Goal: Task Accomplishment & Management: Complete application form

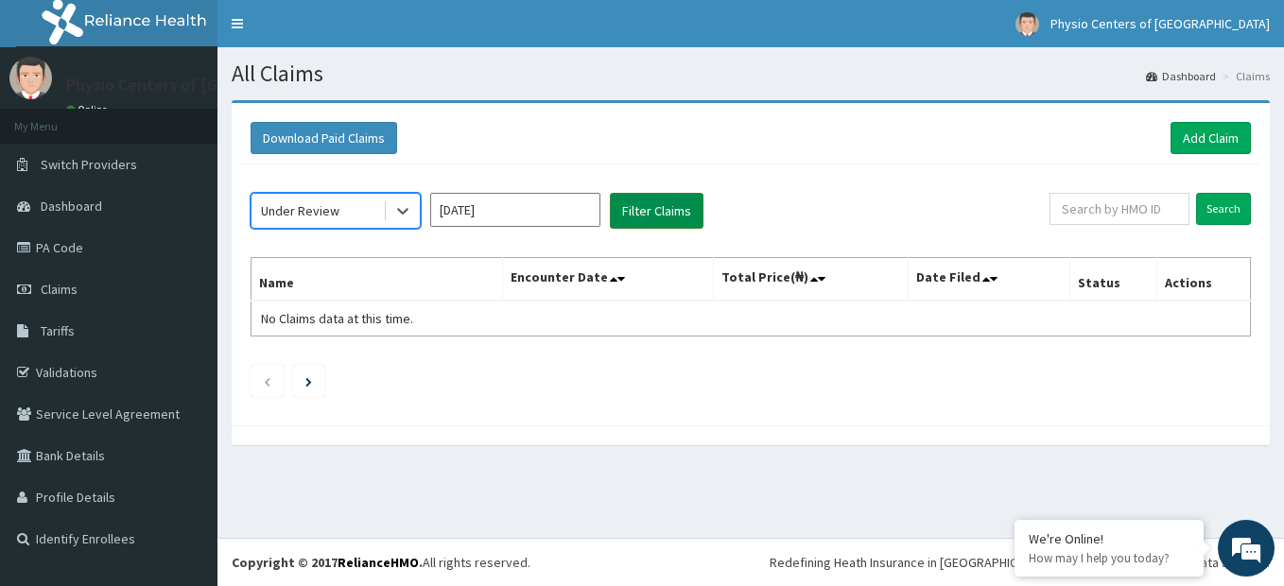
click at [654, 217] on button "Filter Claims" at bounding box center [657, 211] width 94 height 36
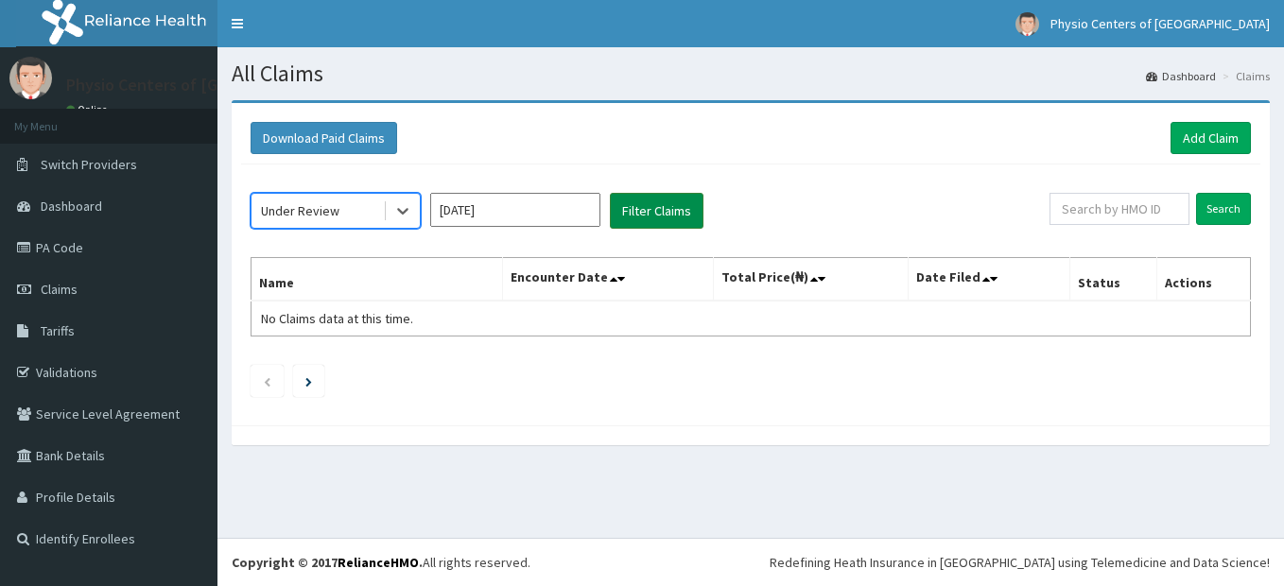
click at [655, 209] on button "Filter Claims" at bounding box center [657, 211] width 94 height 36
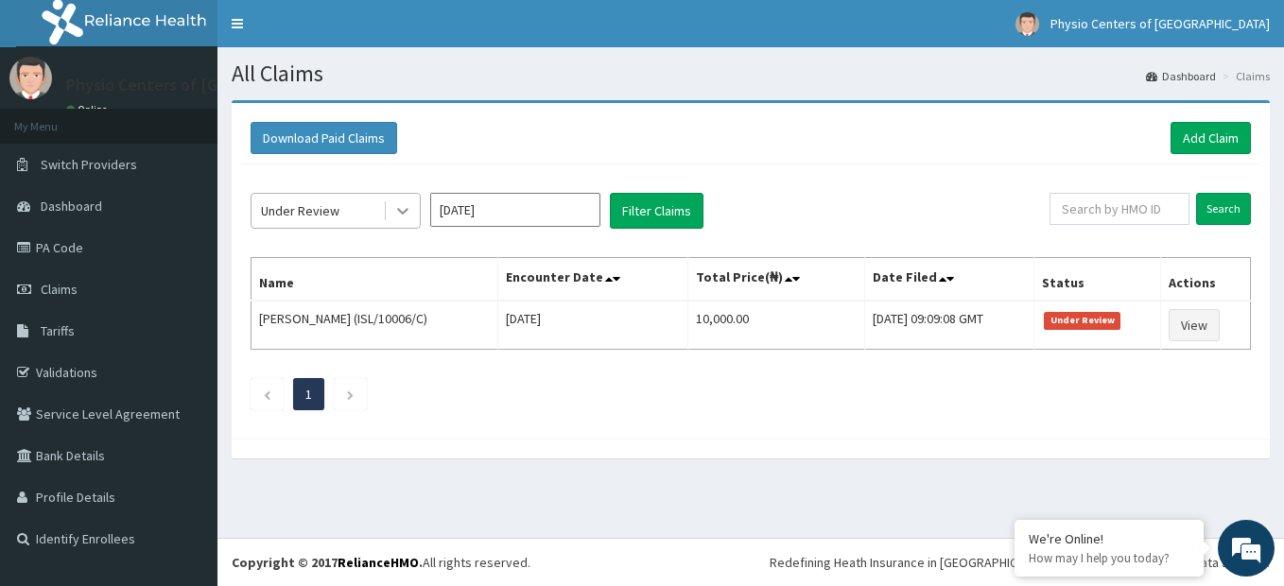
click at [404, 213] on icon at bounding box center [402, 212] width 11 height 7
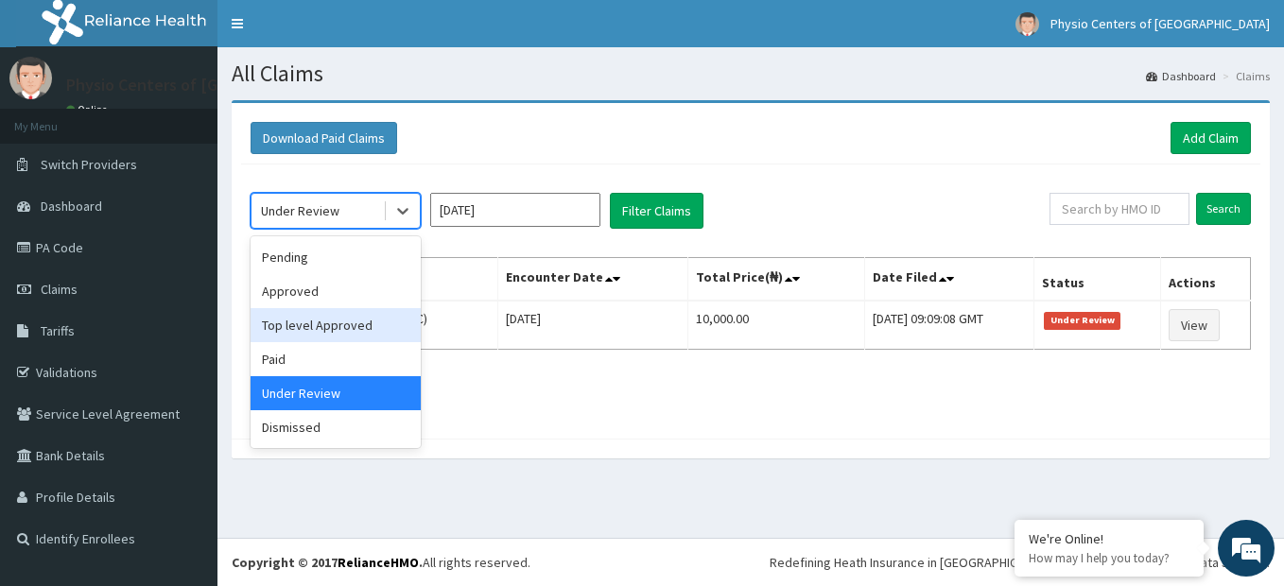
click at [339, 334] on div "Top level Approved" at bounding box center [336, 325] width 170 height 34
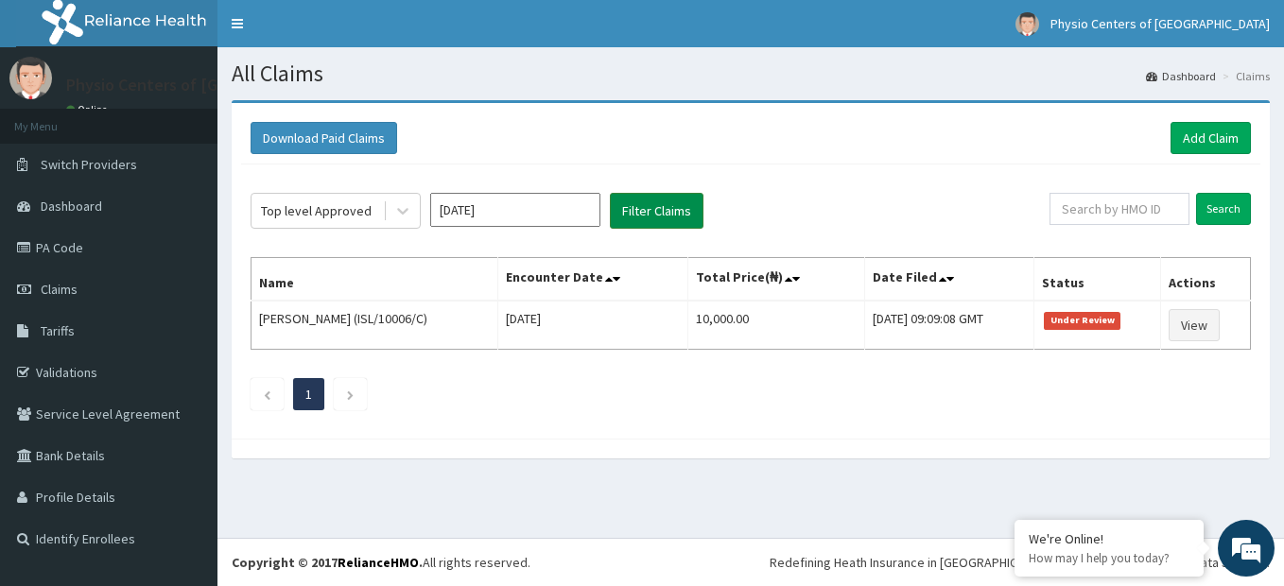
click at [657, 213] on button "Filter Claims" at bounding box center [657, 211] width 94 height 36
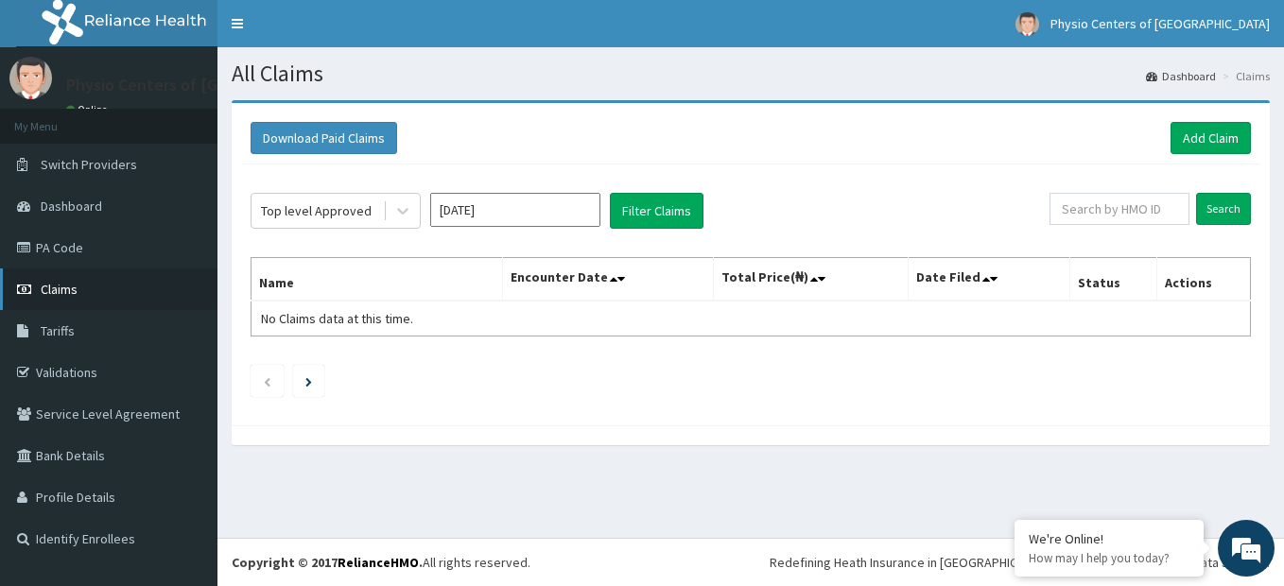
click at [91, 302] on link "Claims" at bounding box center [108, 290] width 217 height 42
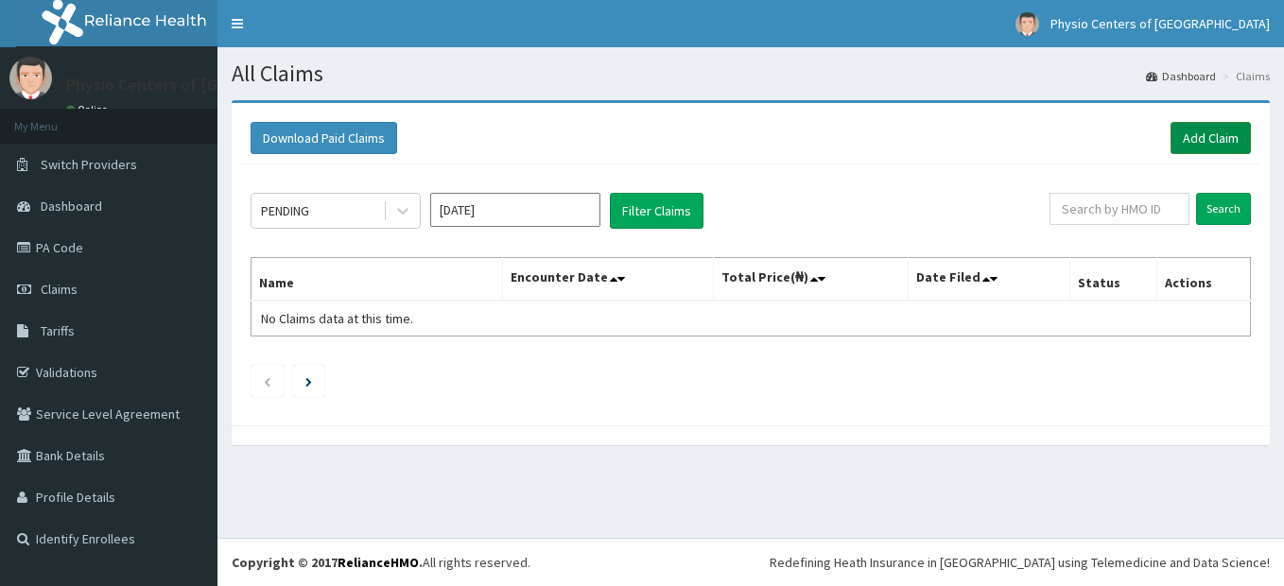
click at [1211, 138] on link "Add Claim" at bounding box center [1211, 138] width 80 height 32
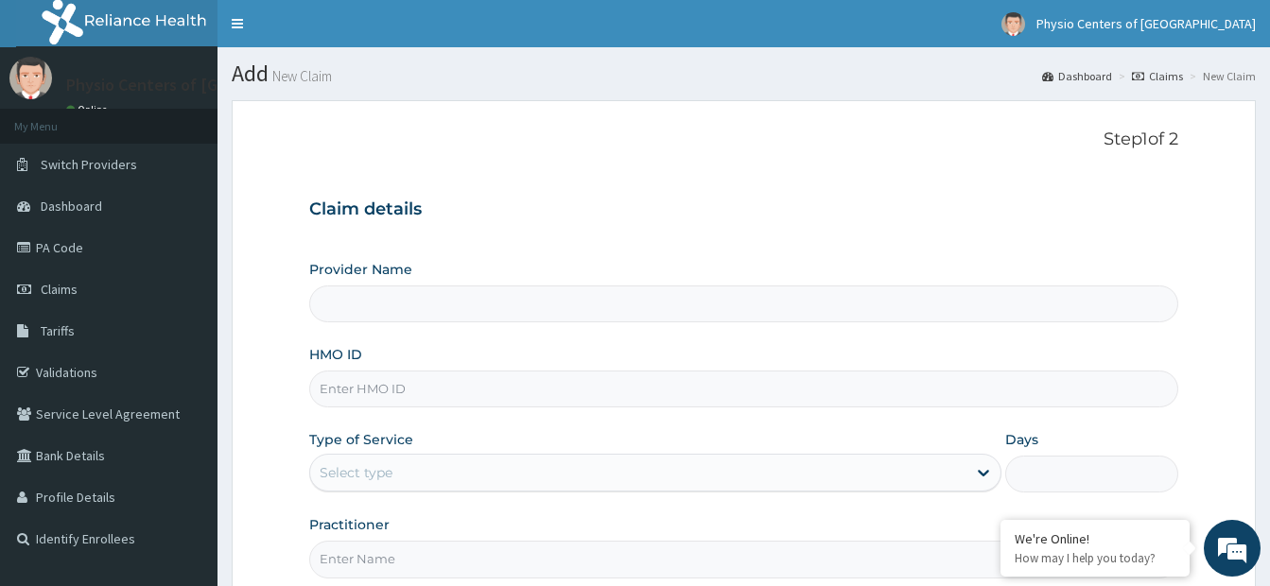
type input "K"
type input "Physio Centers of Africa - VI"
type input "KOR/10017/A"
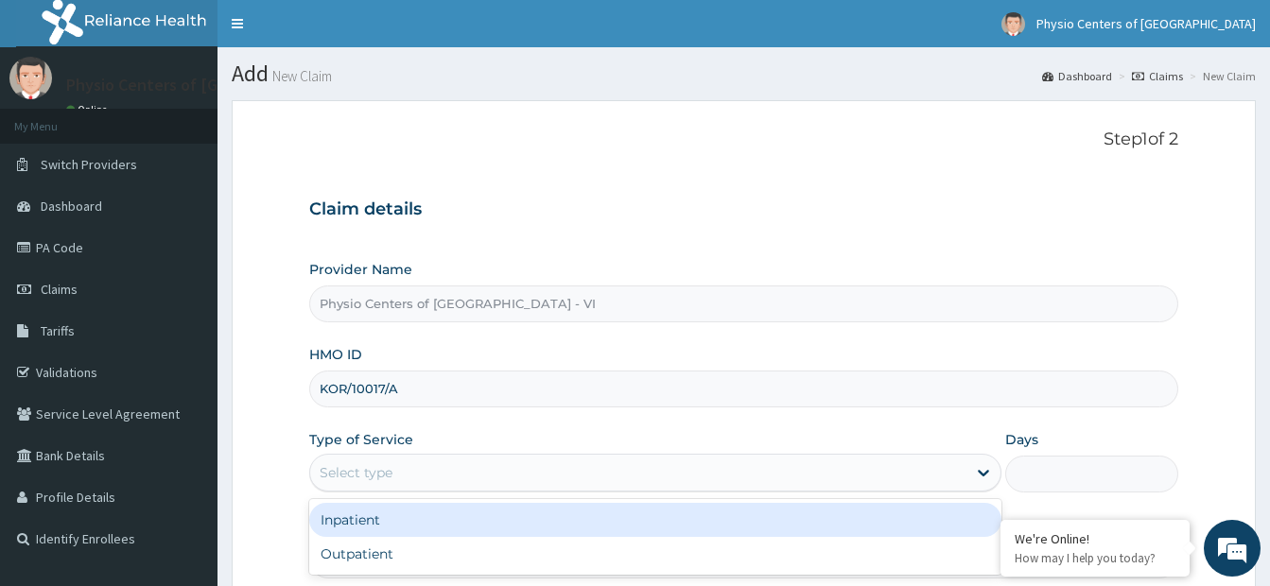
click at [477, 478] on div "Select type" at bounding box center [638, 473] width 656 height 30
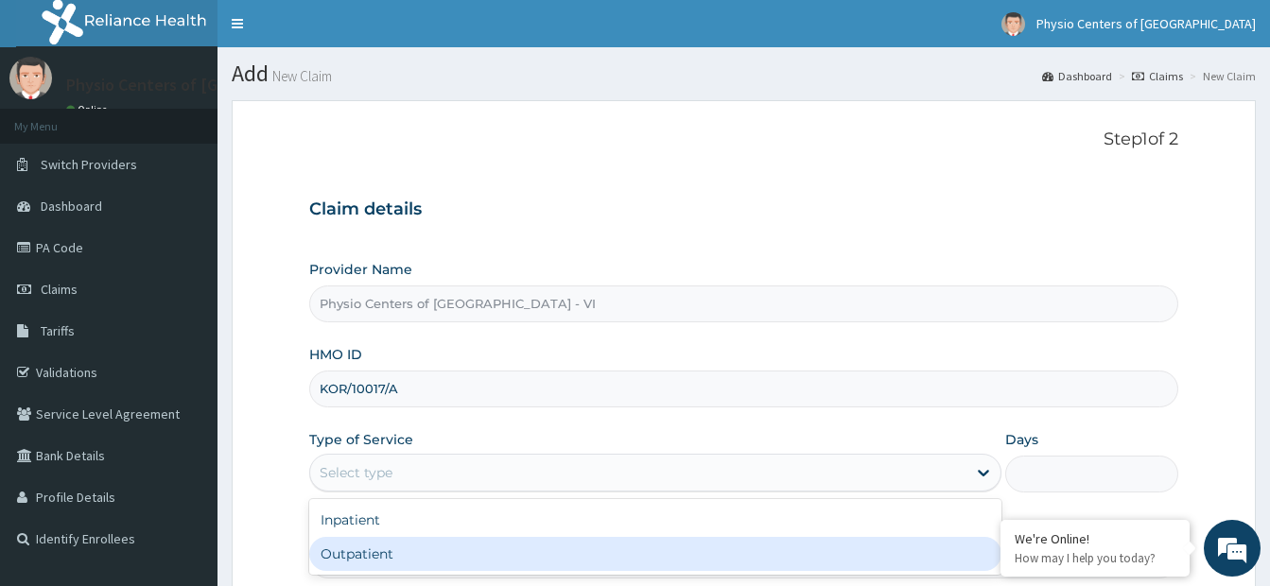
click at [457, 550] on div "Outpatient" at bounding box center [655, 554] width 692 height 34
type input "1"
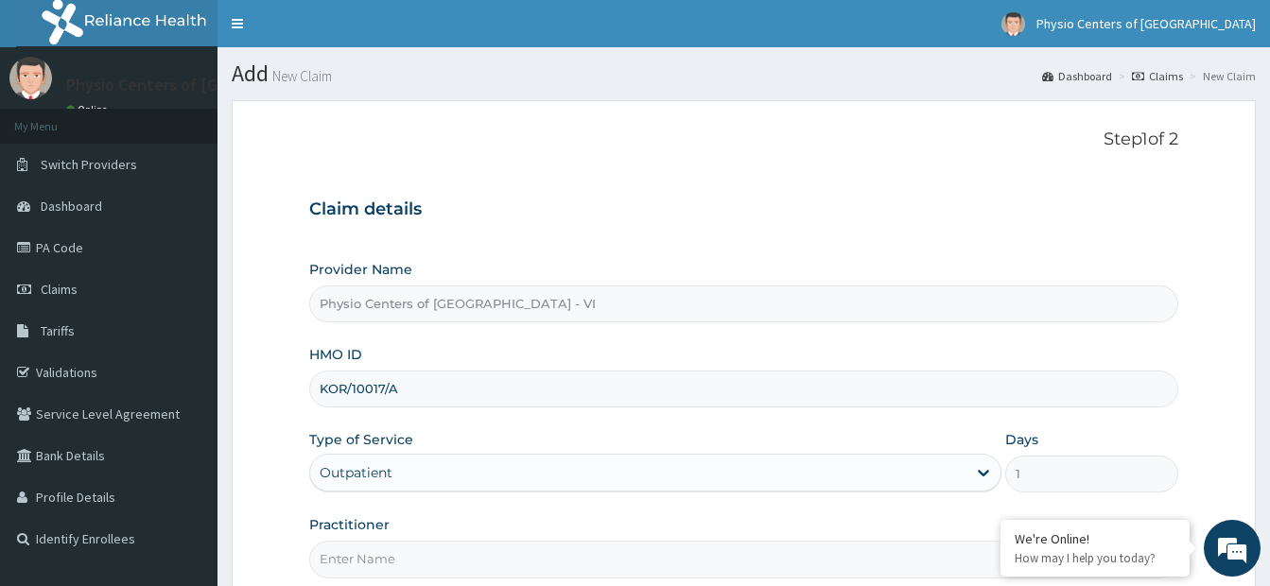
click at [424, 556] on input "Practitioner" at bounding box center [743, 559] width 869 height 37
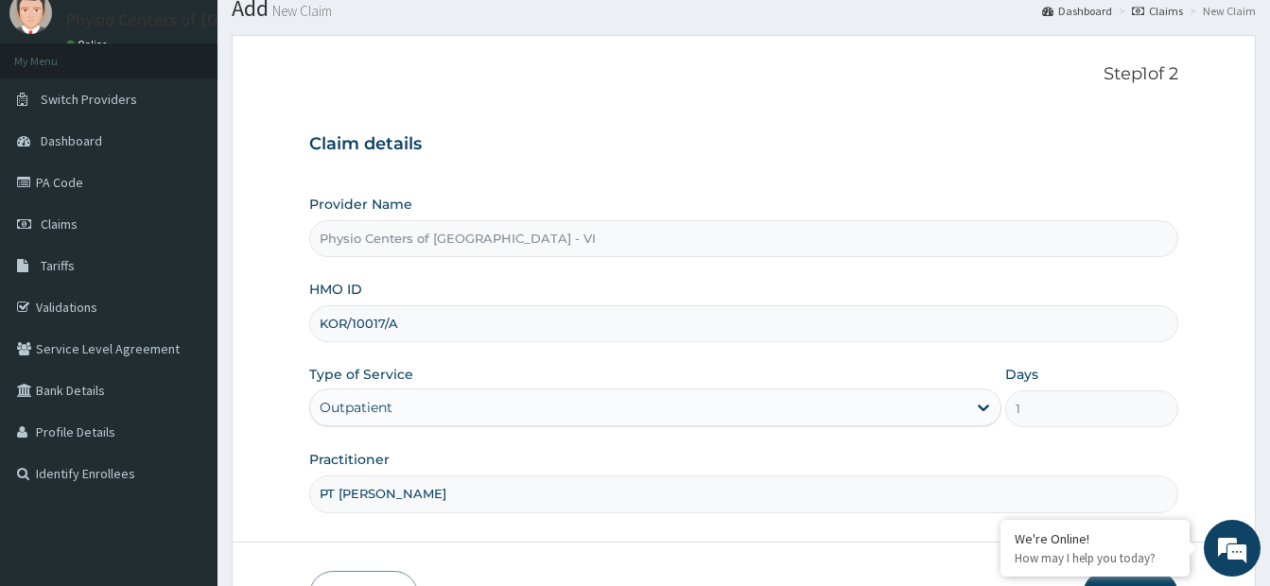
scroll to position [191, 0]
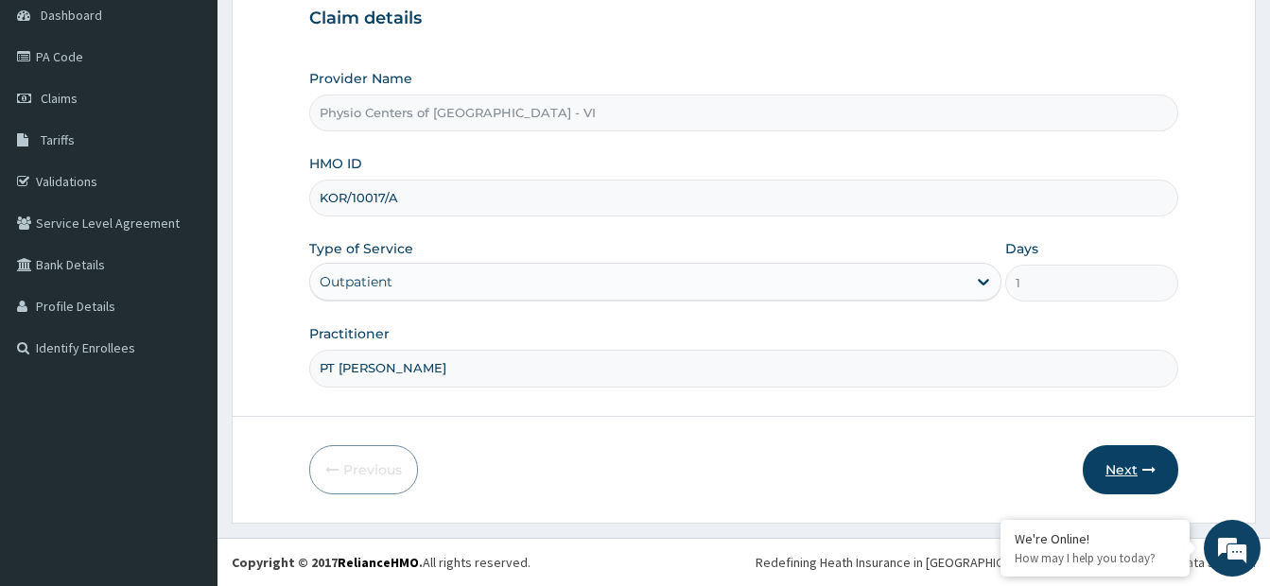
type input "PT JANICE"
click at [1130, 475] on button "Next" at bounding box center [1131, 469] width 96 height 49
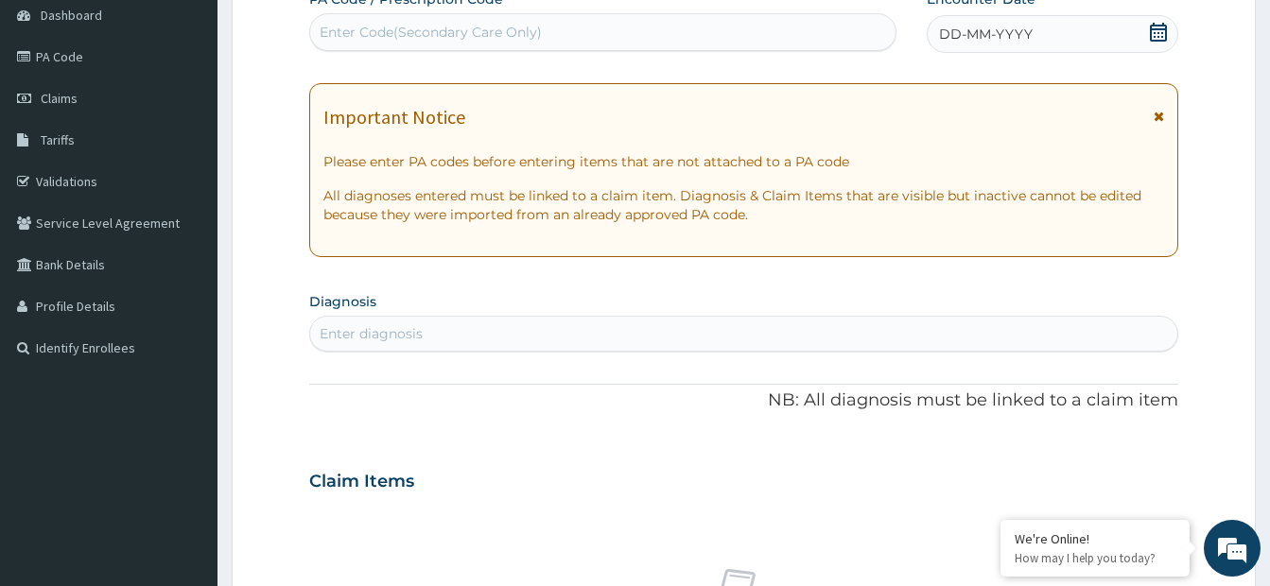
click at [741, 33] on div "Enter Code(Secondary Care Only)" at bounding box center [602, 32] width 585 height 30
paste input "PA/F2E838"
type input "PA/F2E838"
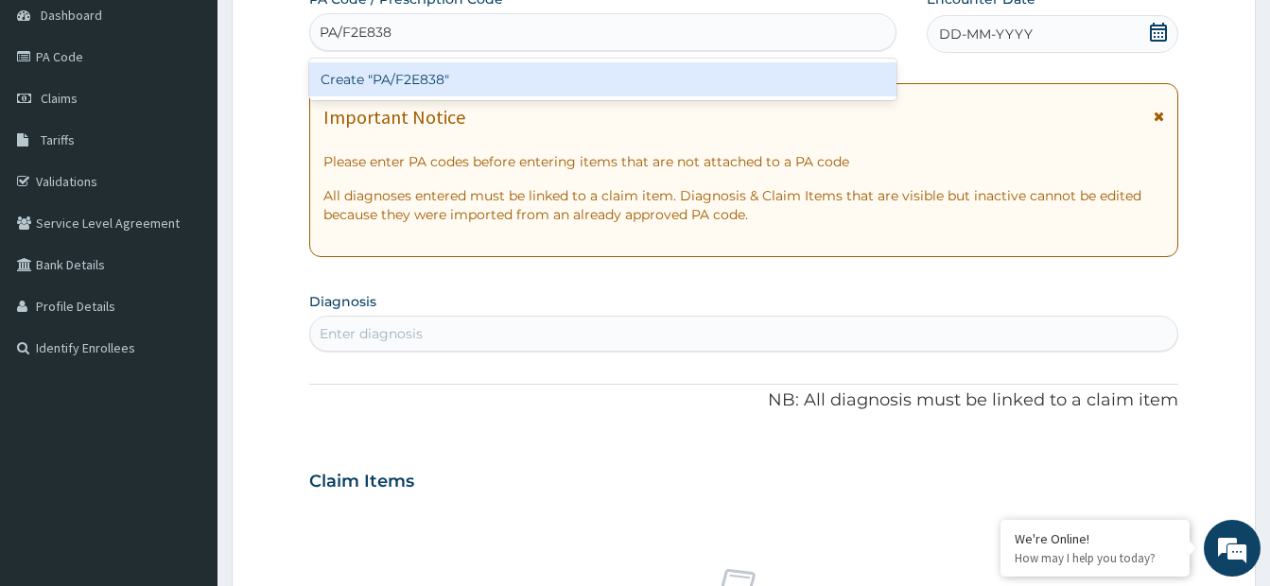
click at [675, 75] on div "Create "PA/F2E838"" at bounding box center [602, 79] width 587 height 34
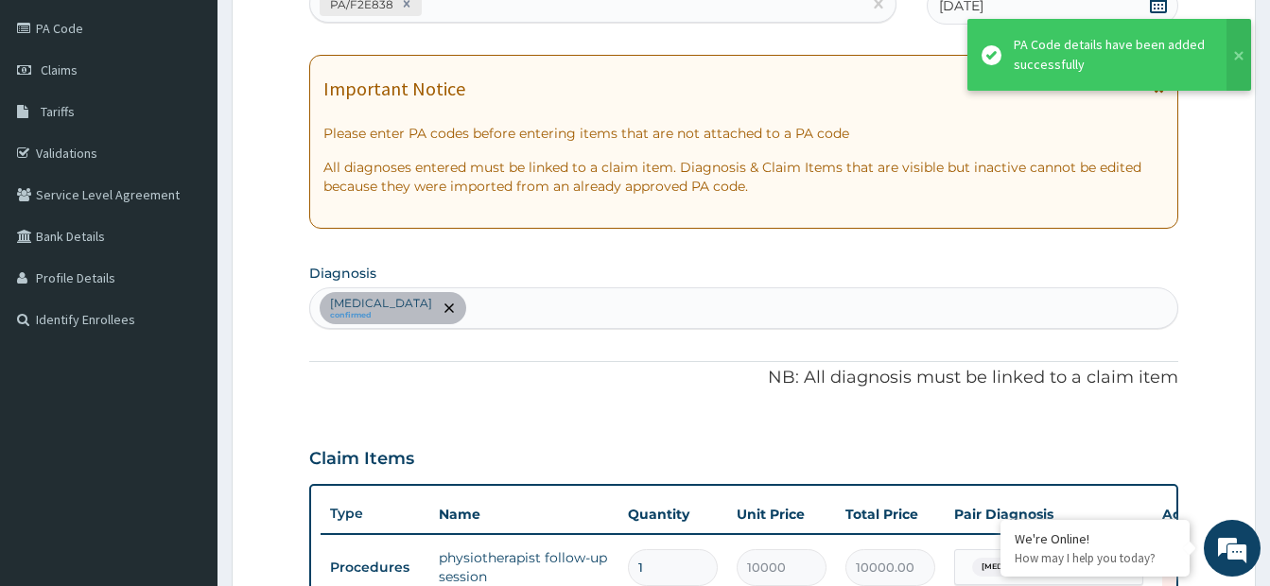
scroll to position [702, 0]
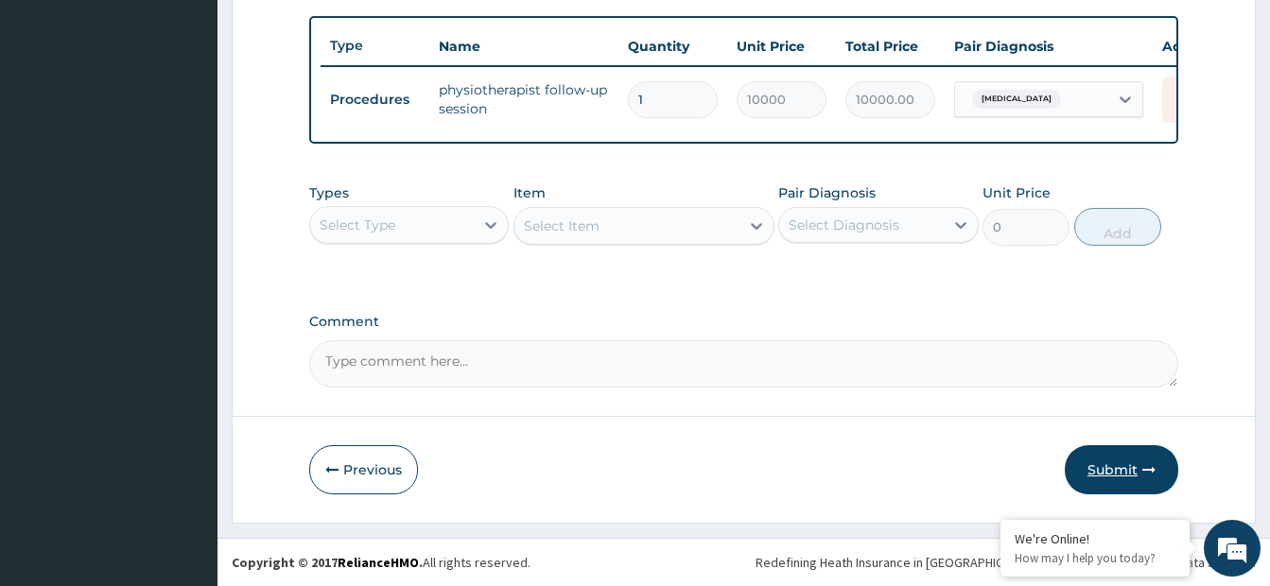
click at [1131, 475] on button "Submit" at bounding box center [1121, 469] width 113 height 49
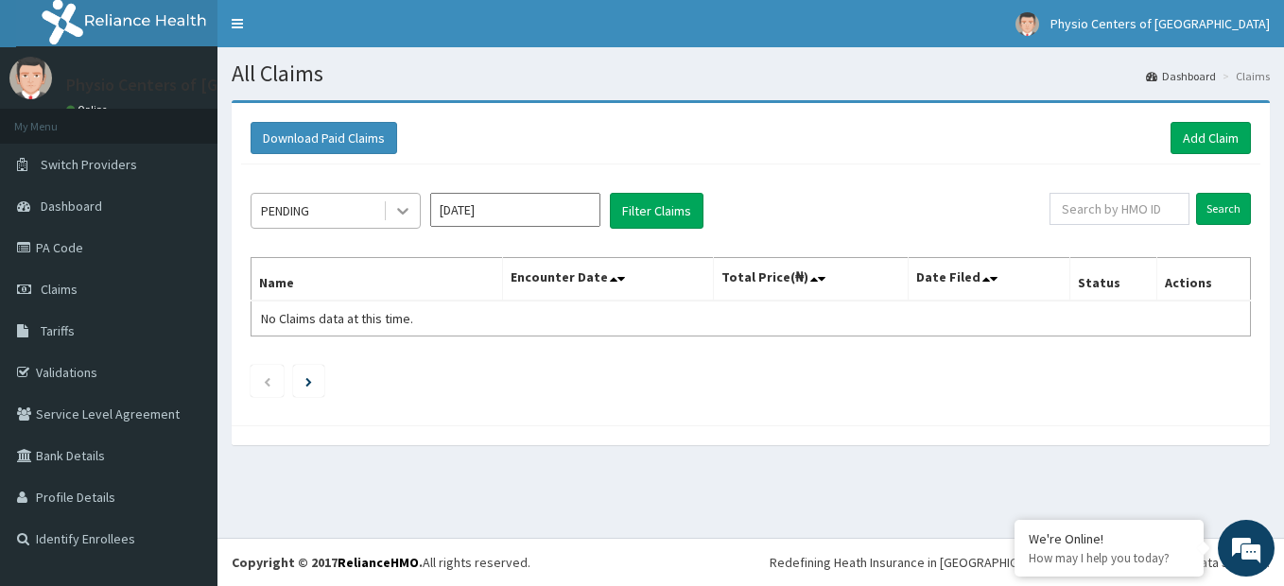
click at [402, 222] on div at bounding box center [403, 211] width 34 height 34
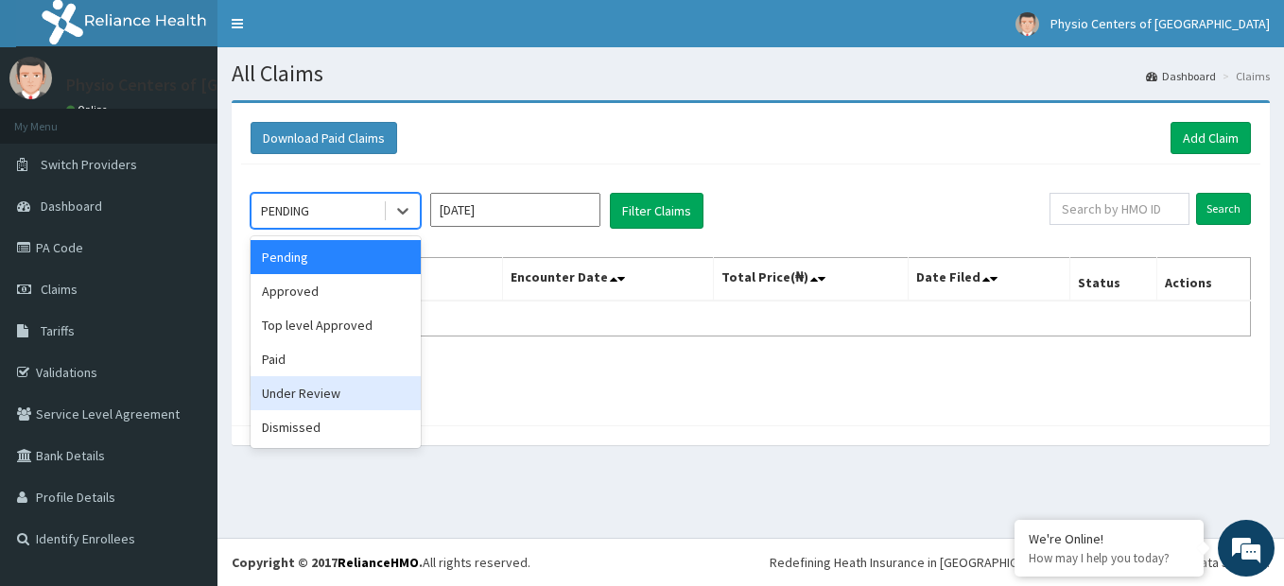
click at [341, 399] on div "Under Review" at bounding box center [336, 393] width 170 height 34
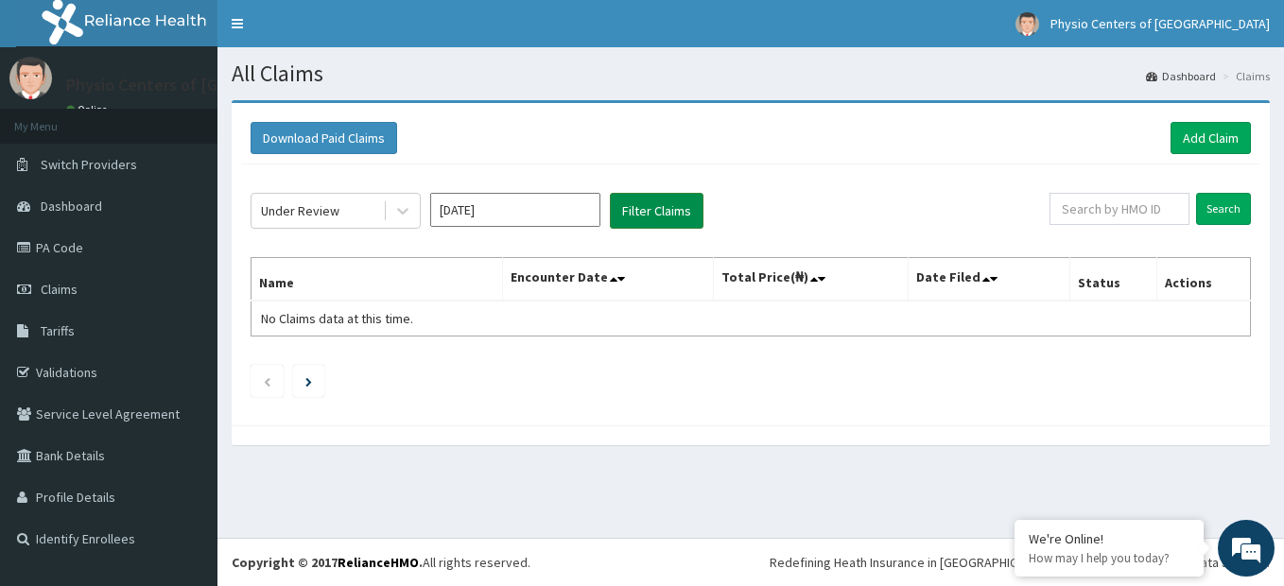
click at [663, 200] on button "Filter Claims" at bounding box center [657, 211] width 94 height 36
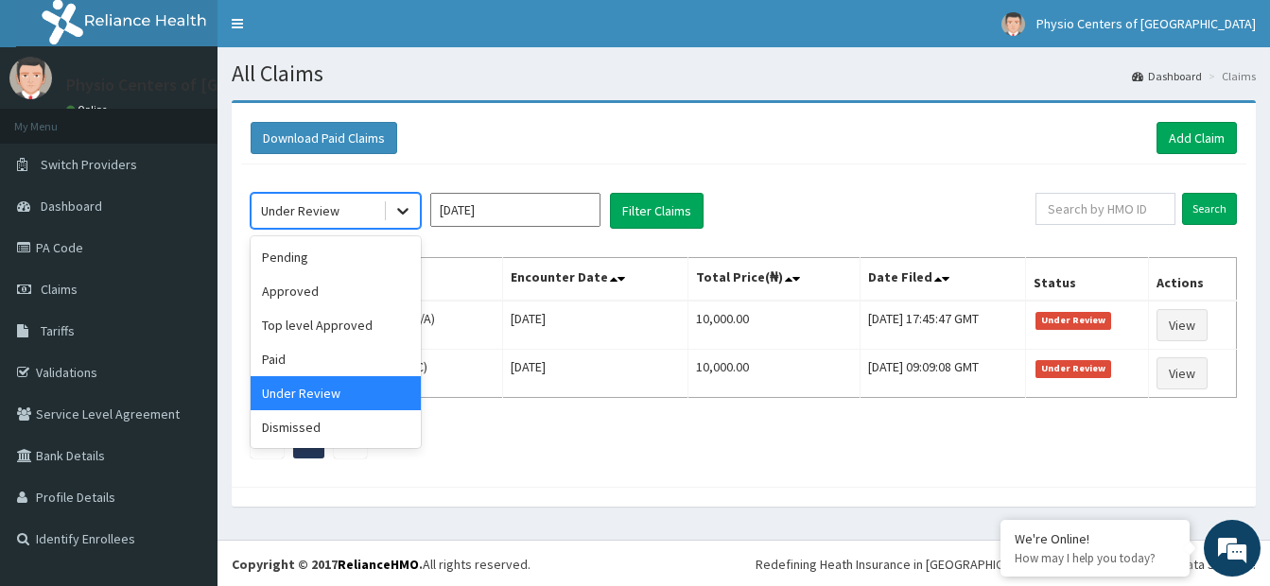
click at [405, 212] on icon at bounding box center [402, 212] width 11 height 7
click at [361, 354] on div "Paid" at bounding box center [336, 359] width 170 height 34
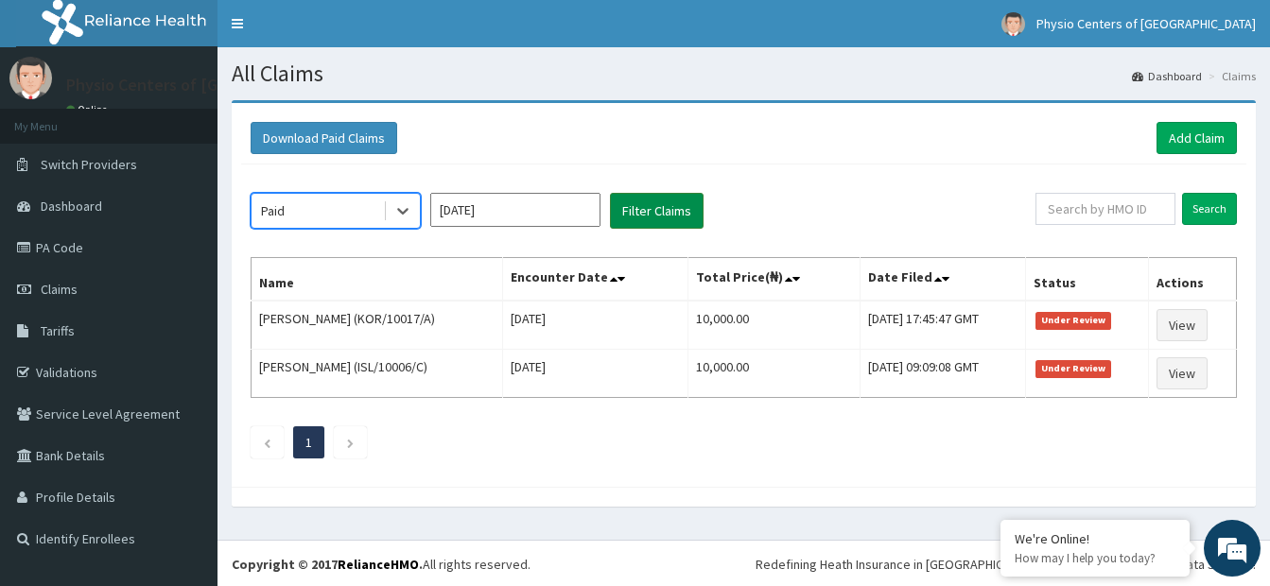
click at [655, 212] on button "Filter Claims" at bounding box center [657, 211] width 94 height 36
